Goal: Information Seeking & Learning: Learn about a topic

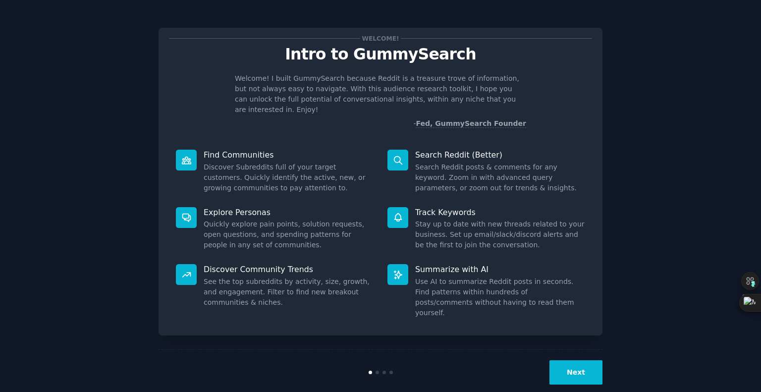
click at [590, 361] on button "Next" at bounding box center [575, 372] width 53 height 24
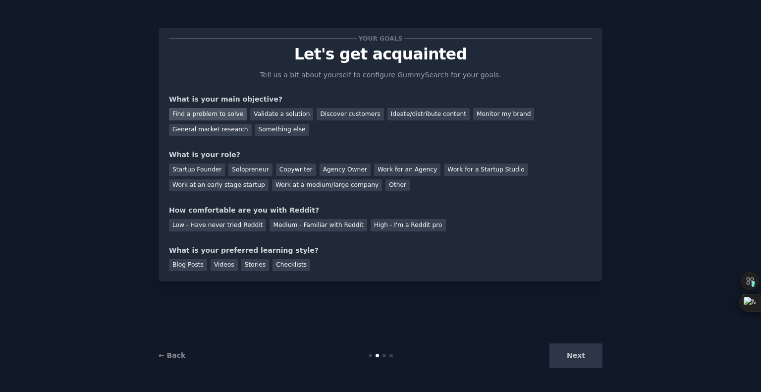
click at [226, 118] on div "Find a problem to solve" at bounding box center [208, 114] width 78 height 12
click at [260, 116] on div "Validate a solution" at bounding box center [281, 114] width 63 height 12
click at [218, 115] on div "Find a problem to solve" at bounding box center [208, 114] width 78 height 12
click at [253, 168] on div "Solopreneur" at bounding box center [250, 169] width 44 height 12
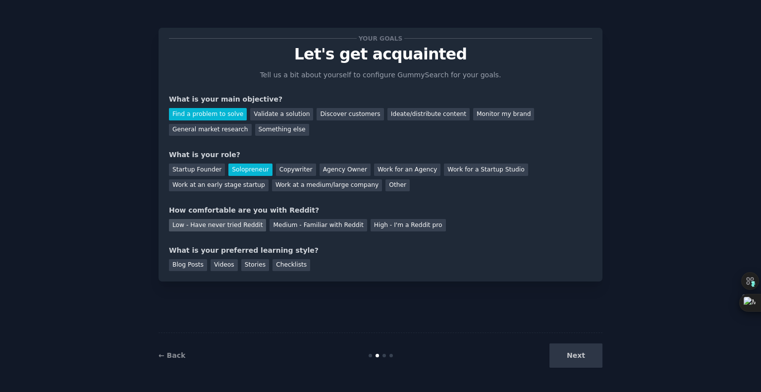
click at [240, 226] on div "Low - Have never tried Reddit" at bounding box center [217, 225] width 97 height 12
click at [218, 264] on div "Videos" at bounding box center [224, 265] width 27 height 12
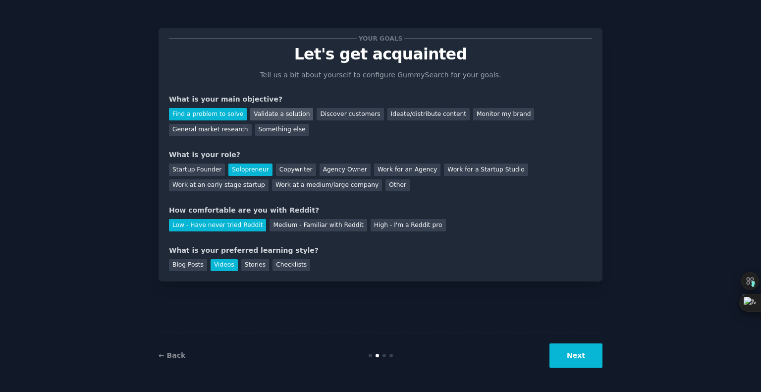
click at [277, 117] on div "Validate a solution" at bounding box center [281, 114] width 63 height 12
click at [203, 116] on div "Find a problem to solve" at bounding box center [208, 114] width 78 height 12
click at [578, 354] on button "Next" at bounding box center [575, 355] width 53 height 24
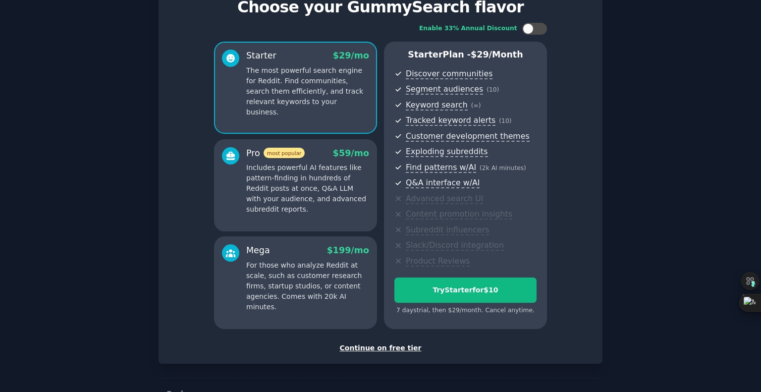
scroll to position [77, 0]
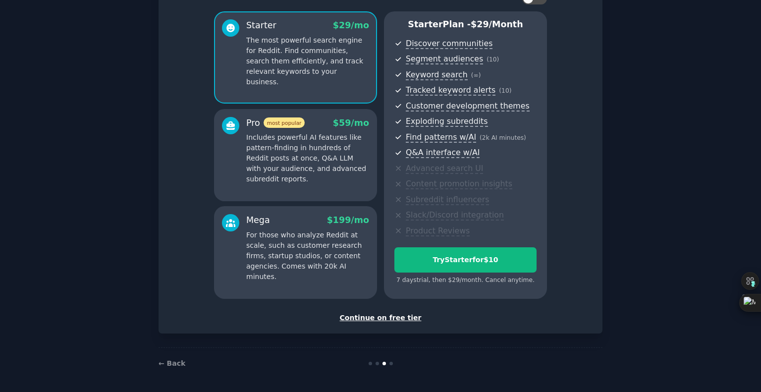
click at [404, 319] on div "Continue on free tier" at bounding box center [380, 318] width 423 height 10
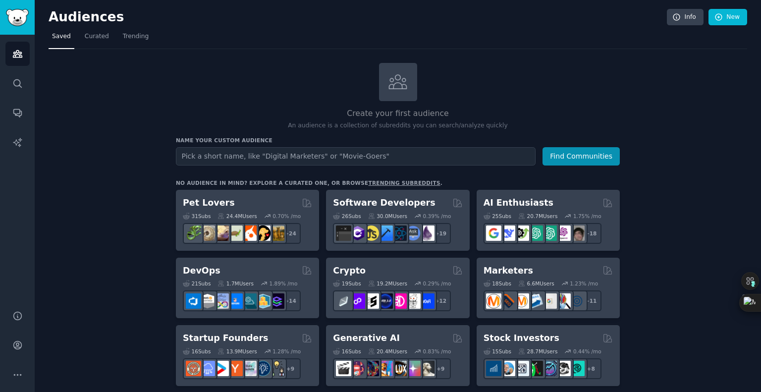
click at [370, 154] on input "text" at bounding box center [356, 156] width 360 height 18
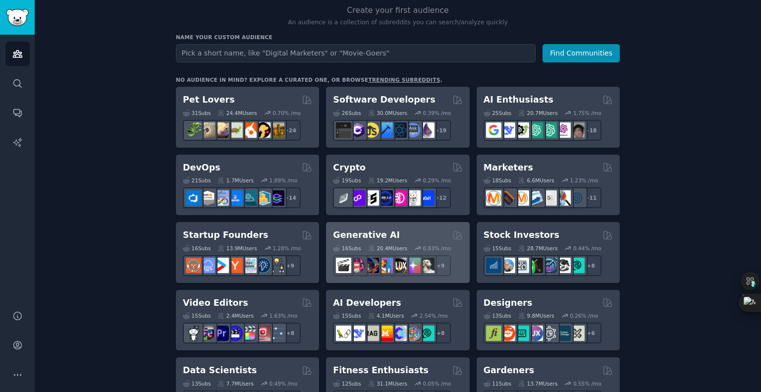
scroll to position [149, 0]
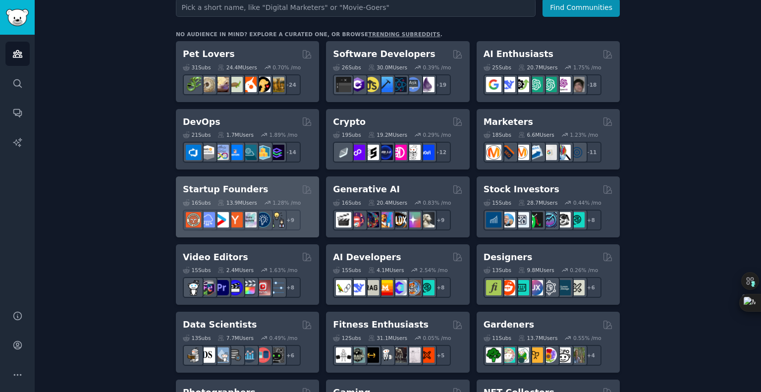
click at [281, 197] on div "16 Sub s 13.9M Users 1.28 % /mo r/Entrepreneurship + 9" at bounding box center [247, 213] width 129 height 35
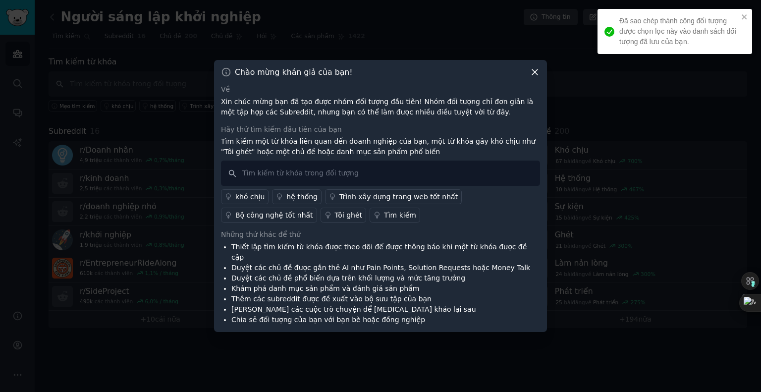
click at [252, 201] on font "khó chịu" at bounding box center [249, 197] width 29 height 8
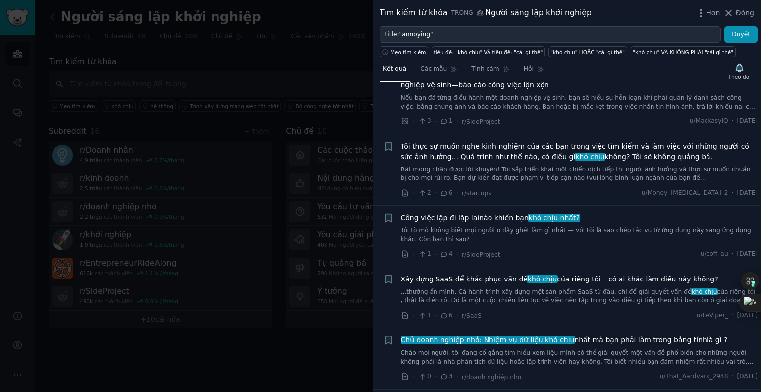
scroll to position [99, 0]
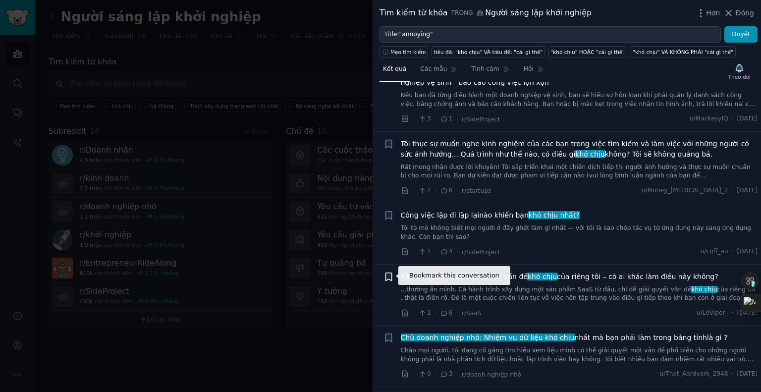
click at [393, 276] on icon "button" at bounding box center [388, 276] width 10 height 10
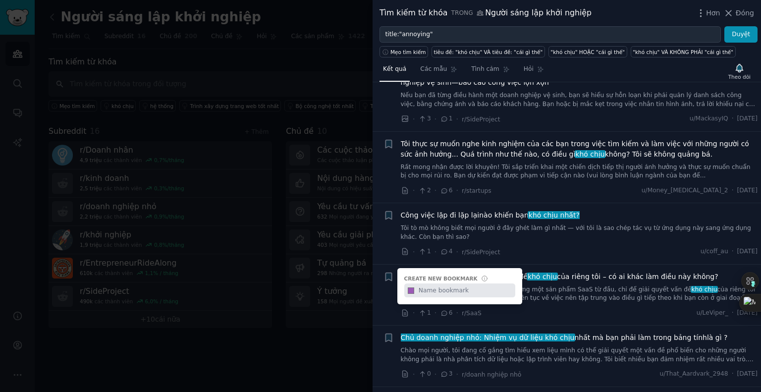
click at [293, 355] on div at bounding box center [380, 196] width 761 height 392
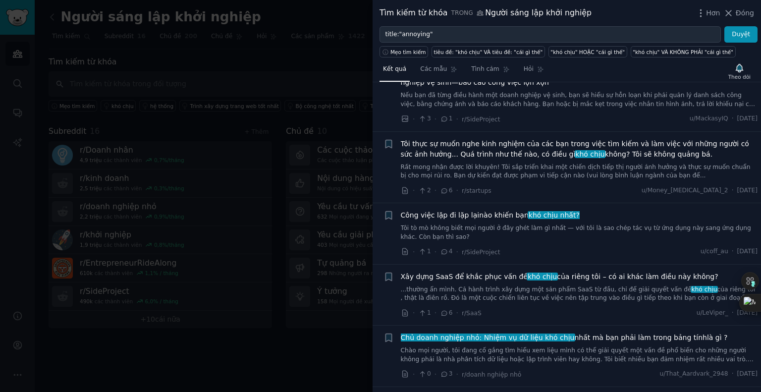
click at [574, 336] on font "nhất mà bạn phải làm trong bảng tính" at bounding box center [640, 337] width 132 height 8
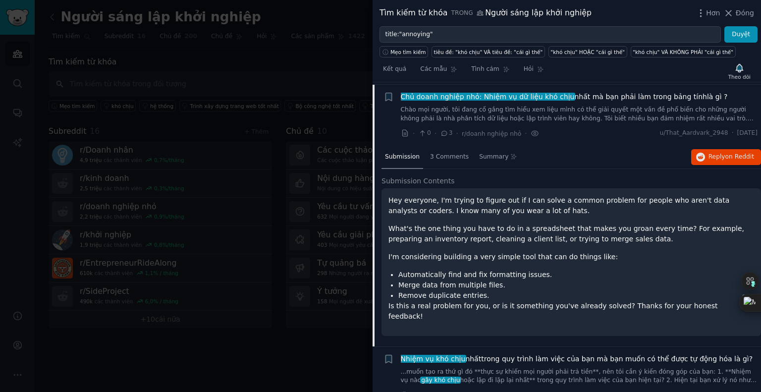
scroll to position [342, 0]
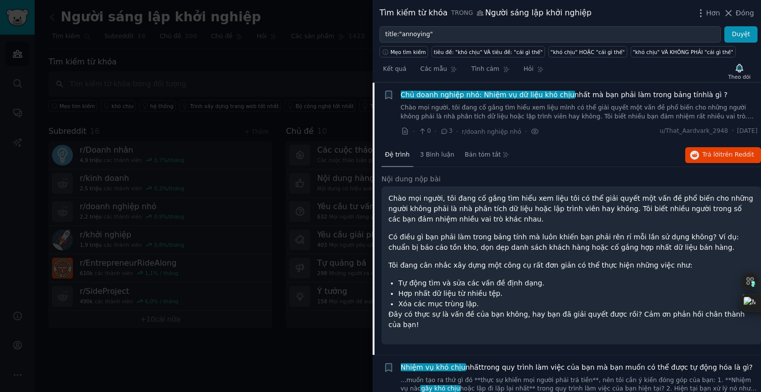
click at [572, 156] on div "Đệ trình 3 Bình luận Bản tóm tắt Trả lời trên Reddit" at bounding box center [570, 156] width 379 height 24
click at [585, 95] on font "nhất mà bạn phải làm trong bảng tính" at bounding box center [640, 95] width 132 height 8
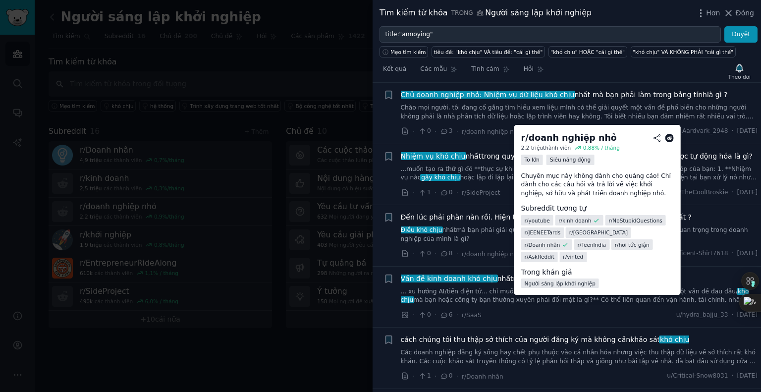
click at [670, 137] on icon at bounding box center [669, 138] width 9 height 9
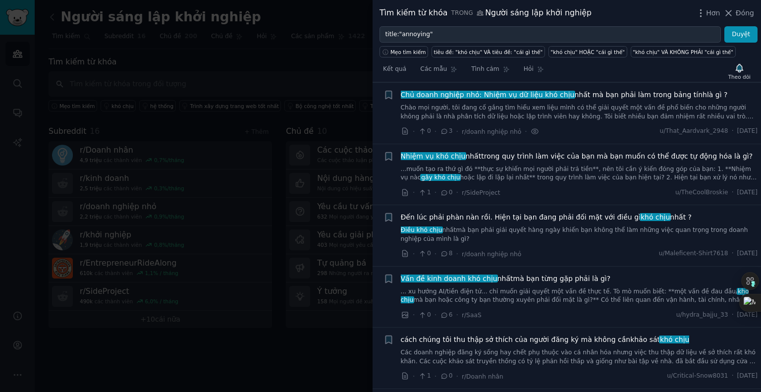
click at [495, 156] on font "trong quy trình làm việc của bạn mà bạn muốn có thể được tự động hóa là gì?" at bounding box center [616, 156] width 271 height 8
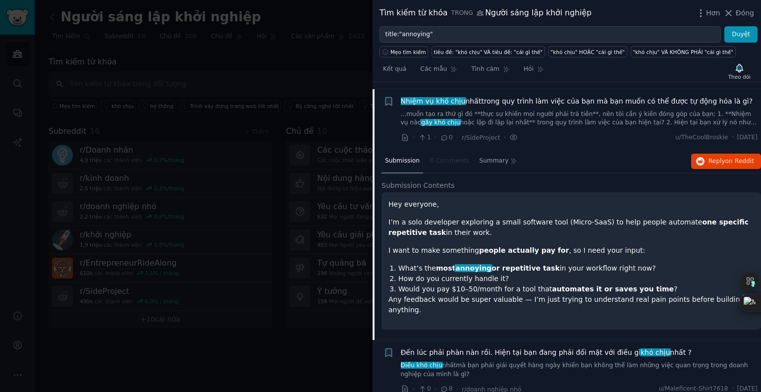
scroll to position [403, 0]
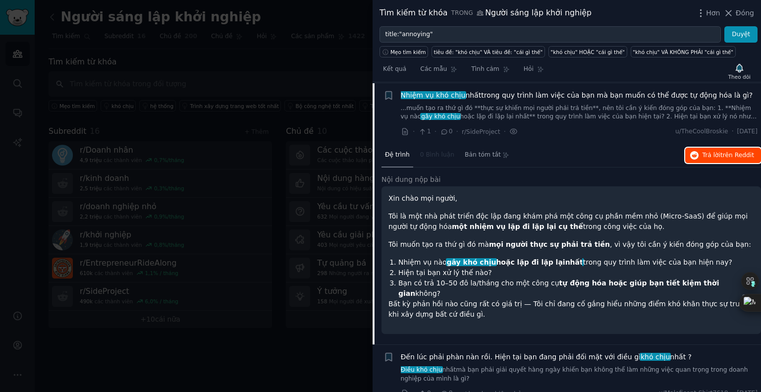
click at [709, 156] on font "Trả lời" at bounding box center [711, 155] width 18 height 7
